Goal: Information Seeking & Learning: Learn about a topic

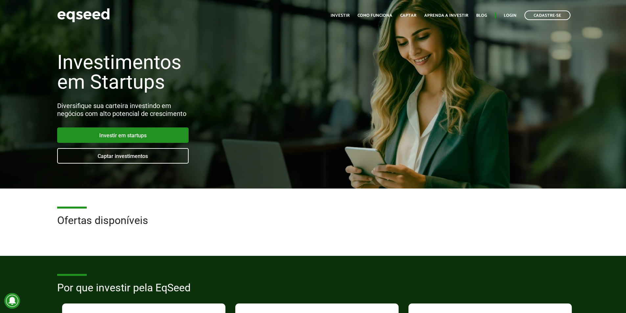
click at [230, 23] on div "Cadastre-se Toggle navigation Toggle navigation Início Investir Como funciona C…" at bounding box center [313, 15] width 522 height 17
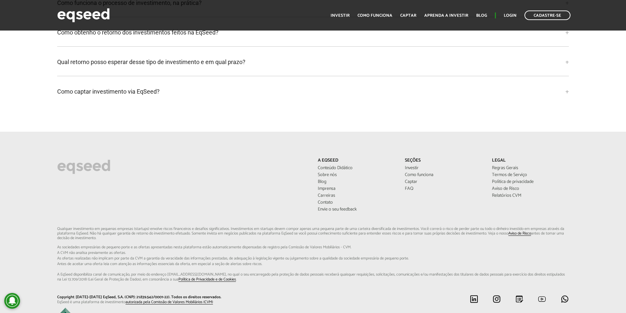
scroll to position [1560, 0]
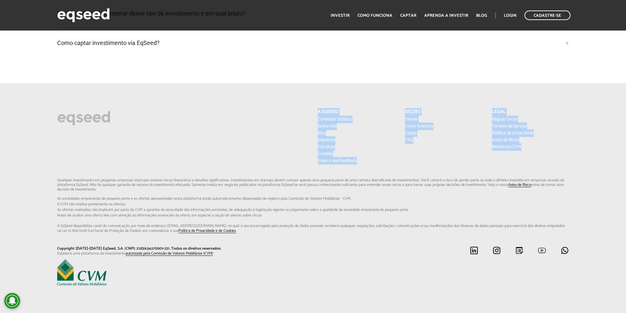
drag, startPoint x: 517, startPoint y: 142, endPoint x: 310, endPoint y: 107, distance: 209.5
click at [311, 106] on footer "A EqSeed Conteúdo Didático Sobre nós Blog Imprensa Carreiras Contato [PERSON_NA…" at bounding box center [313, 198] width 626 height 230
click at [441, 161] on div "A EqSeed Conteúdo Didático Sobre nós Blog Imprensa Carreiras Contato [PERSON_NA…" at bounding box center [443, 137] width 261 height 56
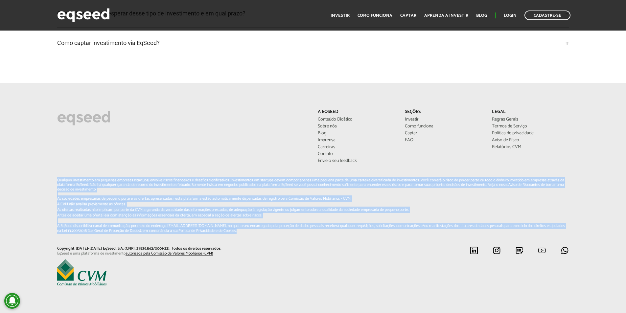
drag, startPoint x: 58, startPoint y: 179, endPoint x: 292, endPoint y: 234, distance: 240.3
click at [292, 234] on div "Qualquer investimento em pequenas empresas (startups) envolve riscos financeiro…" at bounding box center [313, 212] width 522 height 69
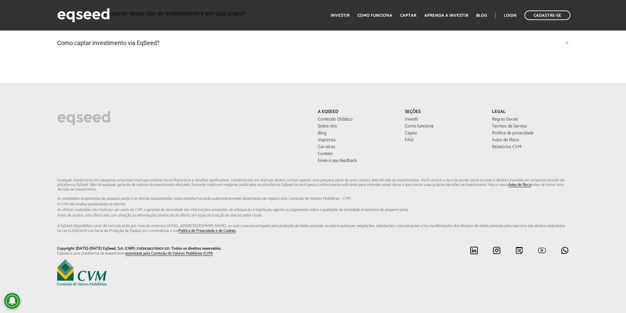
click at [252, 132] on div "A EqSeed Conteúdo Didático Sobre nós Blog Imprensa Carreiras Contato [PERSON_NA…" at bounding box center [313, 143] width 522 height 69
click at [347, 120] on link "Conteúdo Didático" at bounding box center [356, 119] width 77 height 5
